Goal: Use online tool/utility: Utilize a website feature to perform a specific function

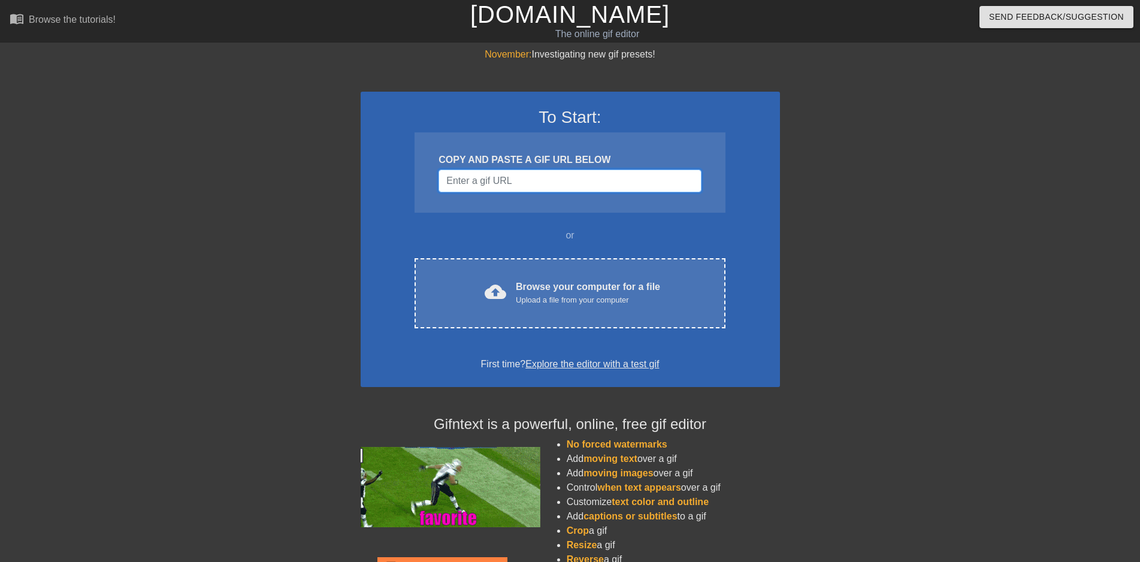
click at [541, 177] on input "Username" at bounding box center [569, 180] width 262 height 23
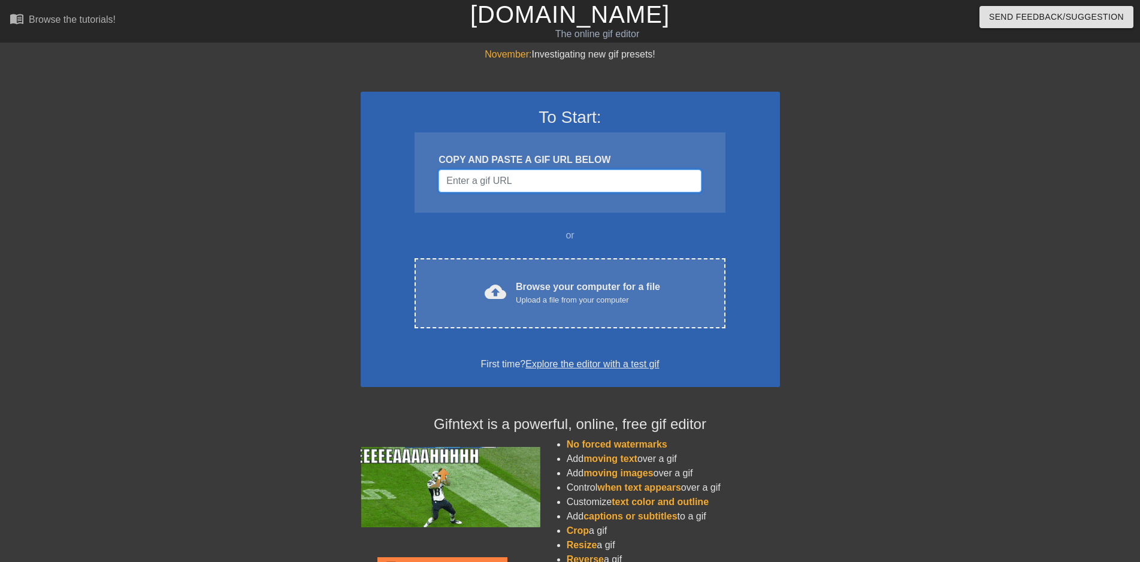
paste input "[URL][DOMAIN_NAME][DOMAIN_NAME]"
type input "[URL][DOMAIN_NAME][DOMAIN_NAME]"
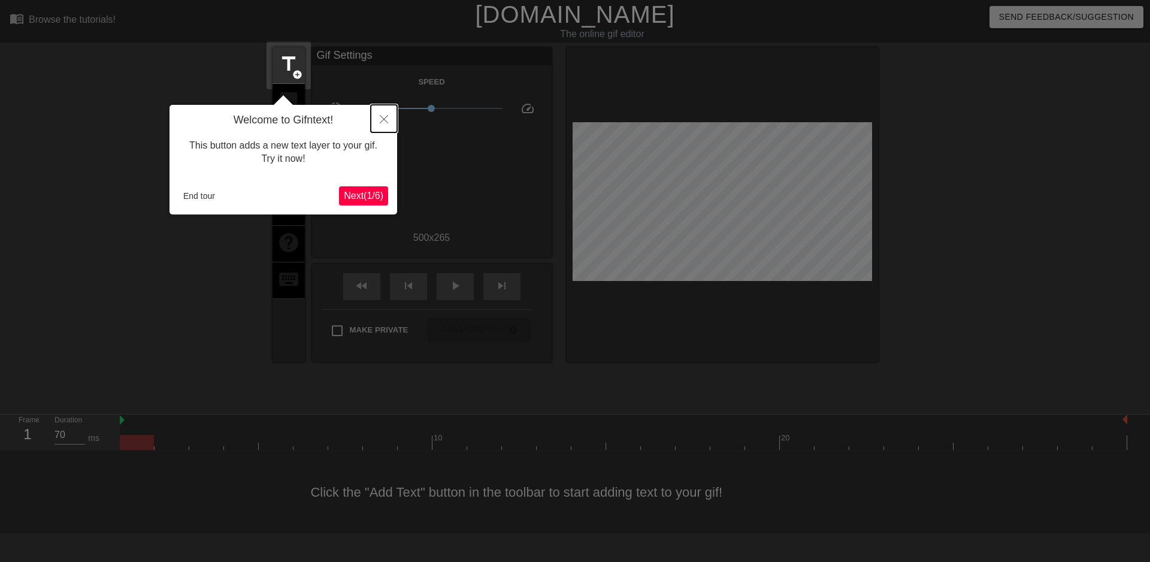
click at [383, 120] on icon "Close" at bounding box center [384, 119] width 8 height 8
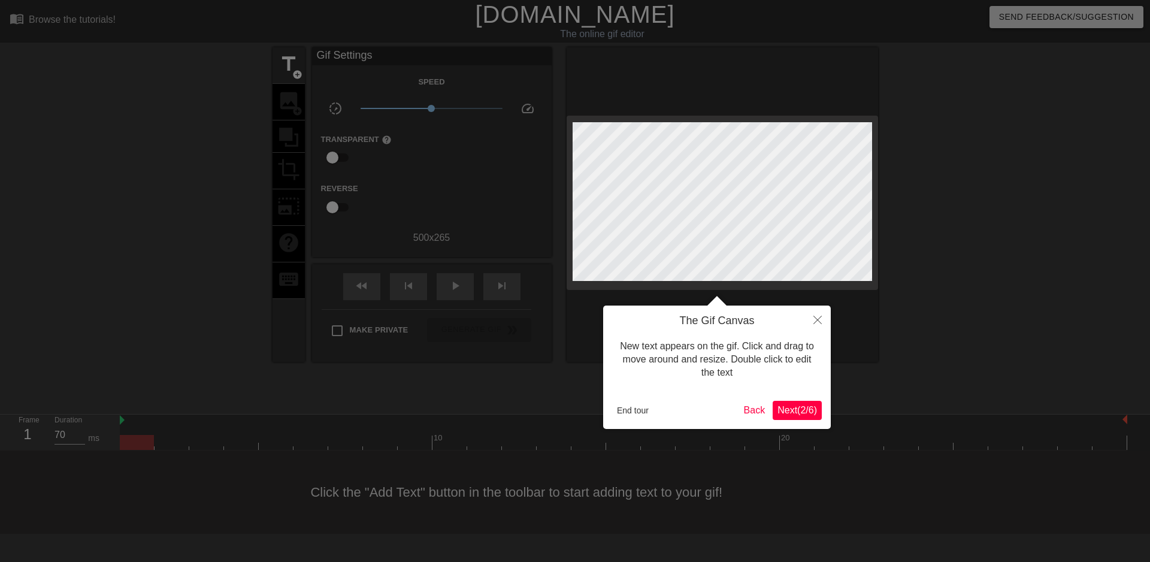
click at [808, 411] on span "Next ( 2 / 6 )" at bounding box center [797, 410] width 40 height 10
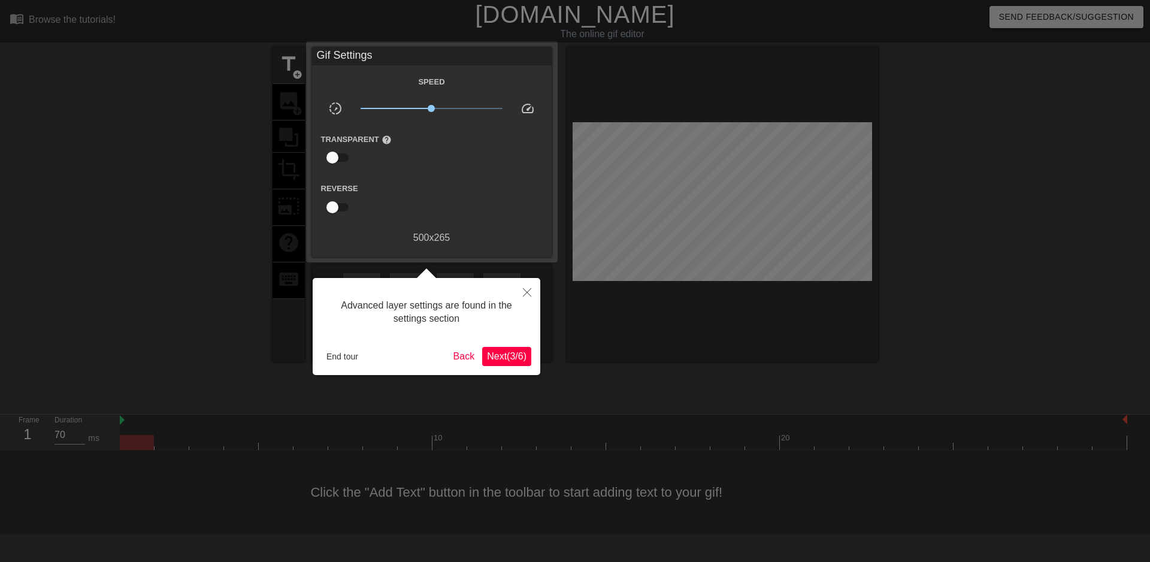
drag, startPoint x: 514, startPoint y: 352, endPoint x: 509, endPoint y: 355, distance: 6.2
click at [509, 355] on span "Next ( 3 / 6 )" at bounding box center [507, 356] width 40 height 10
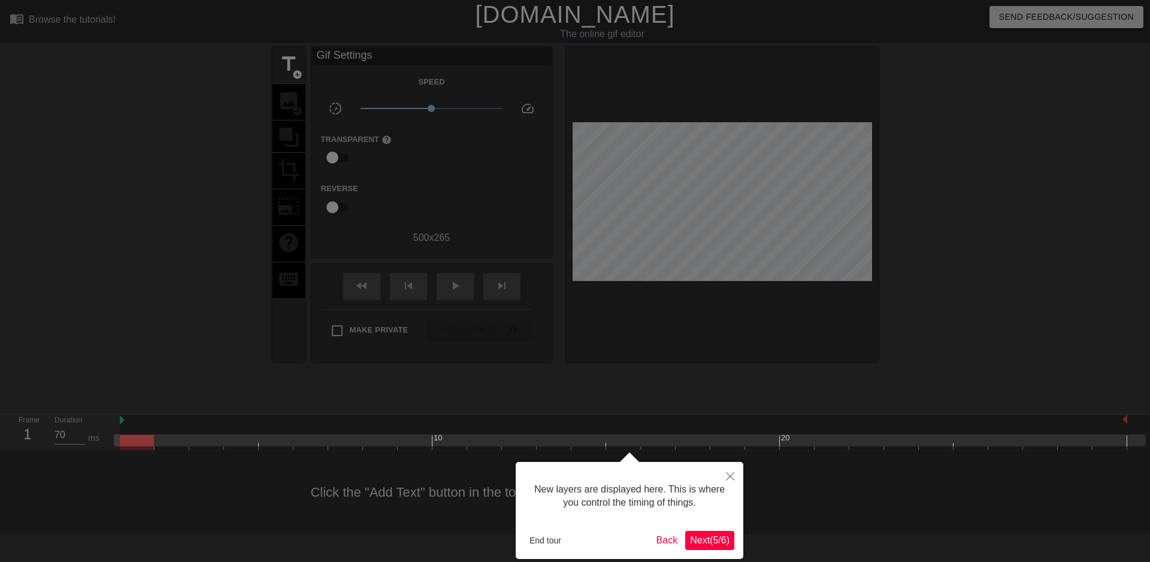
click at [710, 538] on span "Next ( 5 / 6 )" at bounding box center [710, 540] width 40 height 10
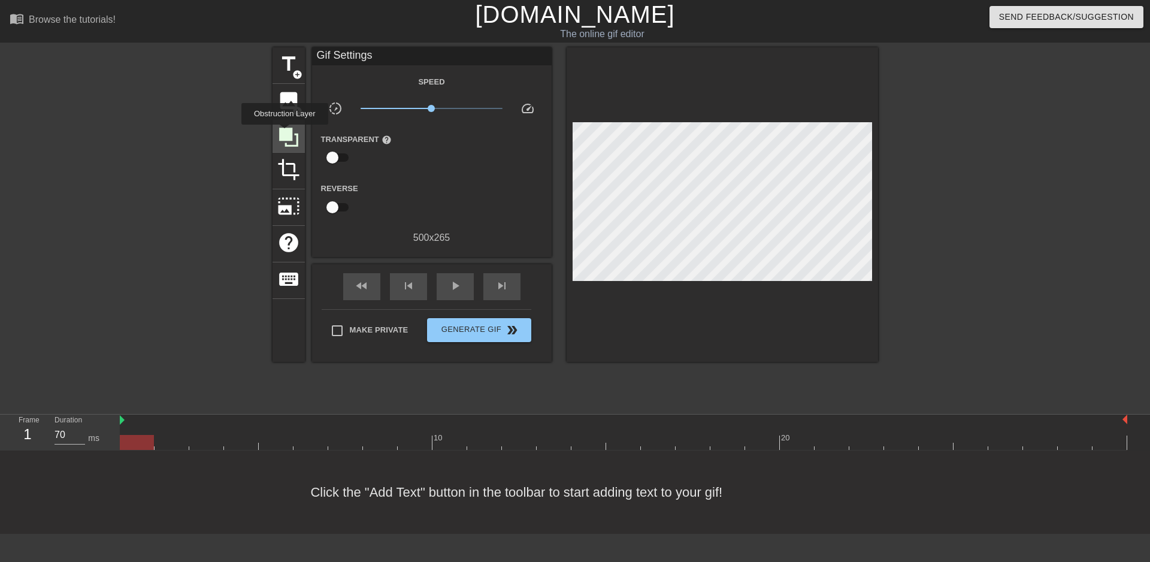
click at [284, 133] on icon at bounding box center [288, 137] width 19 height 19
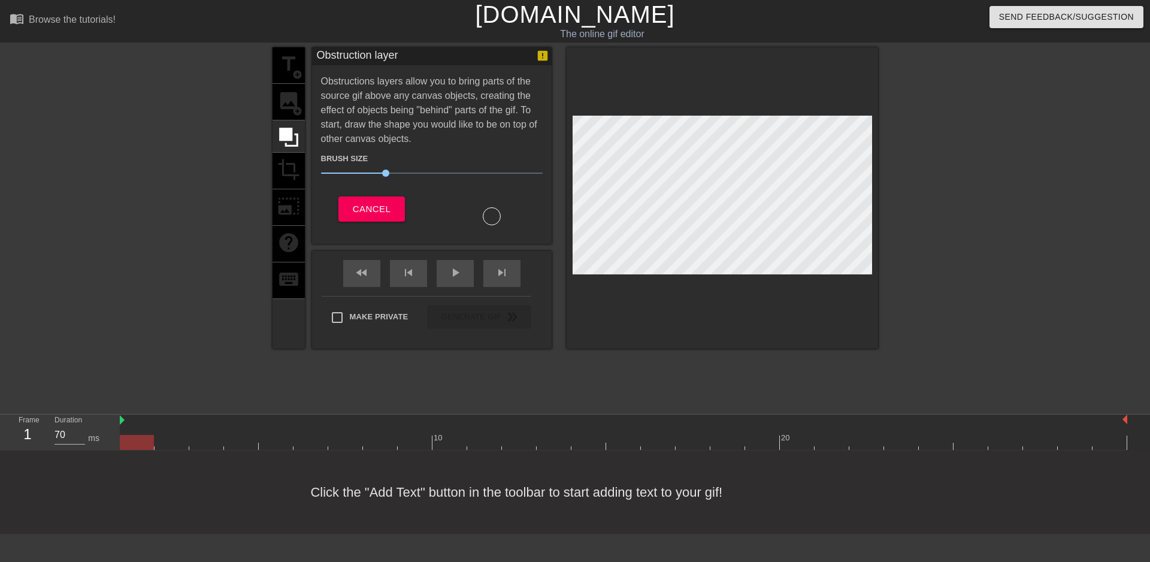
drag, startPoint x: 589, startPoint y: 104, endPoint x: 589, endPoint y: 114, distance: 10.8
click at [589, 114] on div at bounding box center [721, 197] width 311 height 301
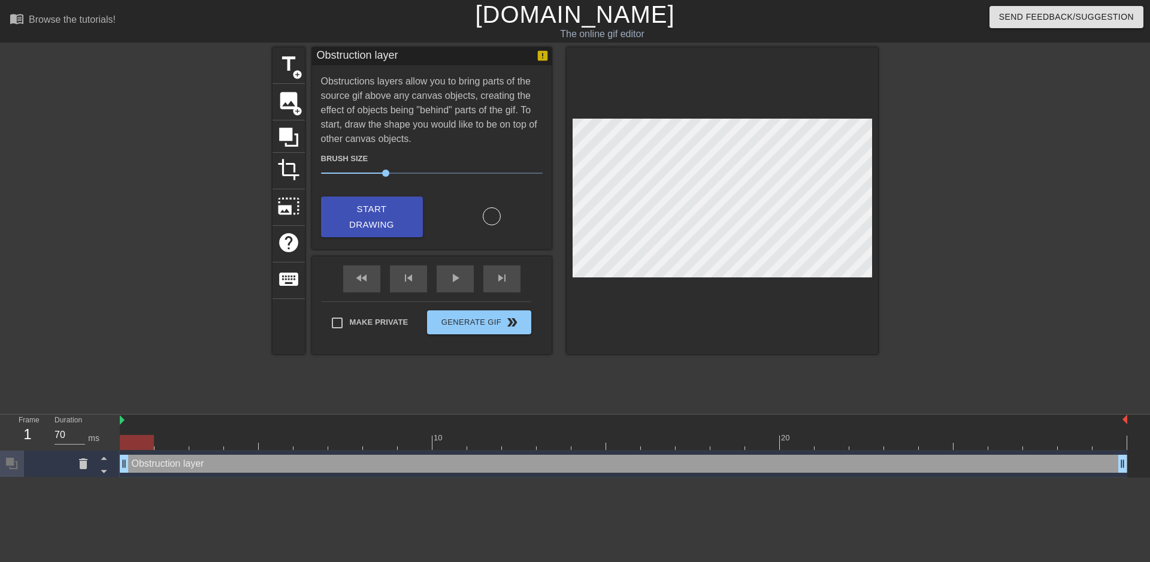
scroll to position [0, 0]
click at [390, 226] on span "Start Drawing" at bounding box center [371, 217] width 73 height 32
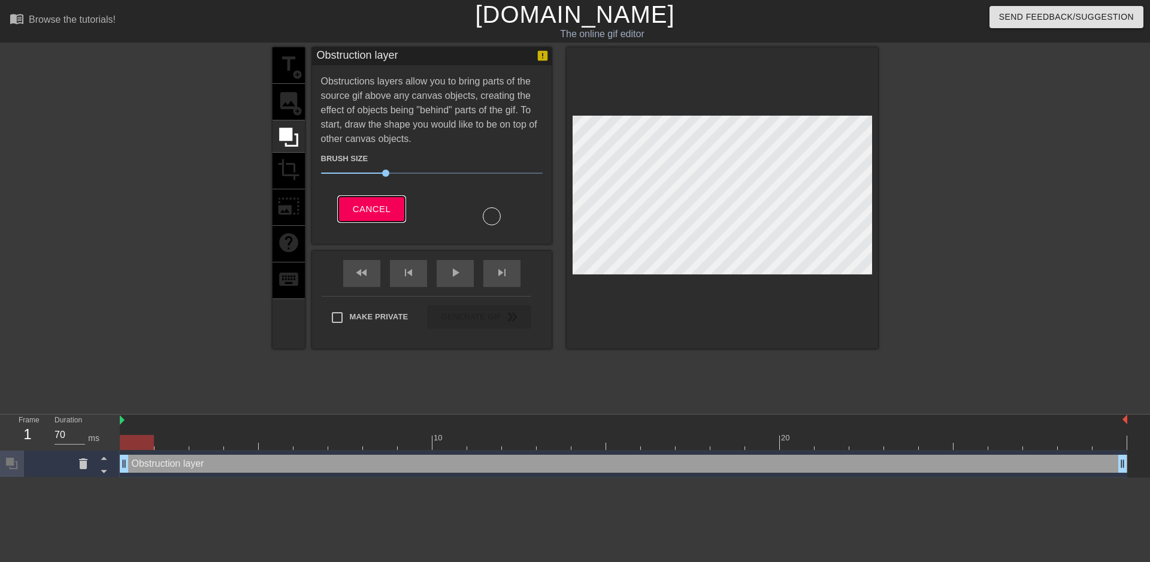
click at [387, 201] on span "Cancel" at bounding box center [372, 209] width 38 height 16
